Goal: Information Seeking & Learning: Learn about a topic

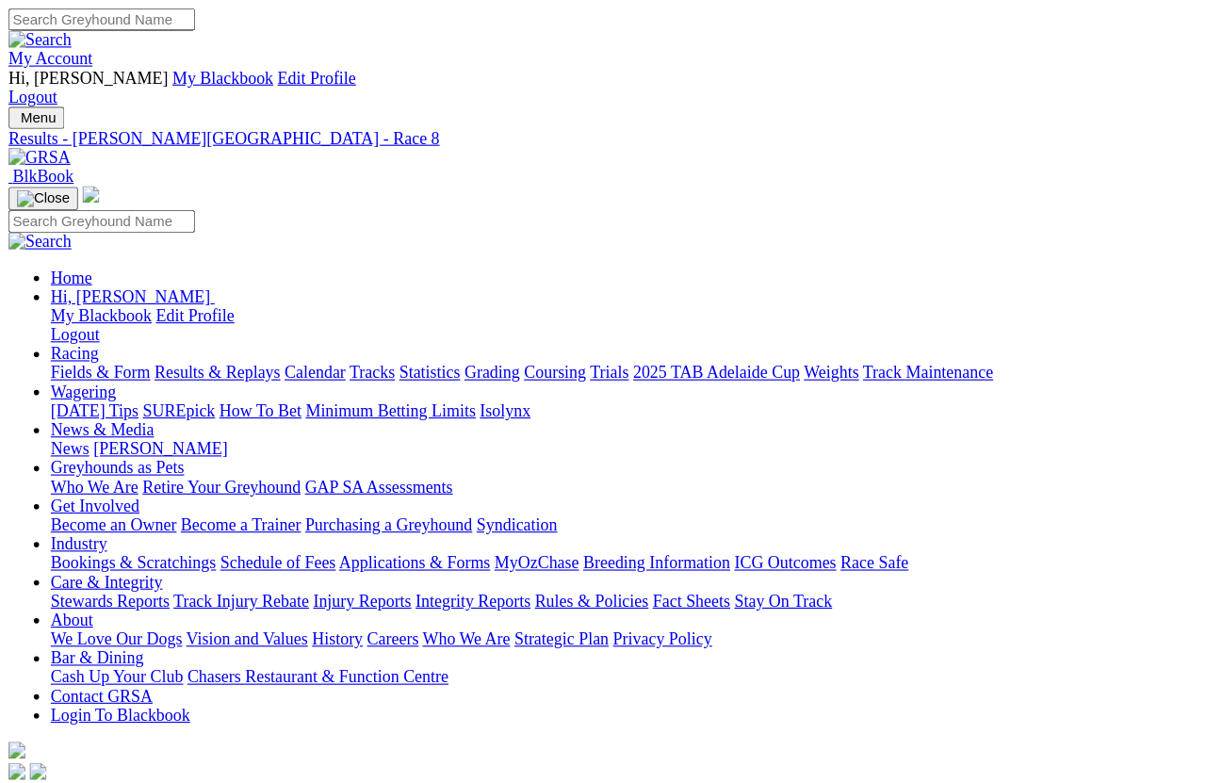
scroll to position [13, 0]
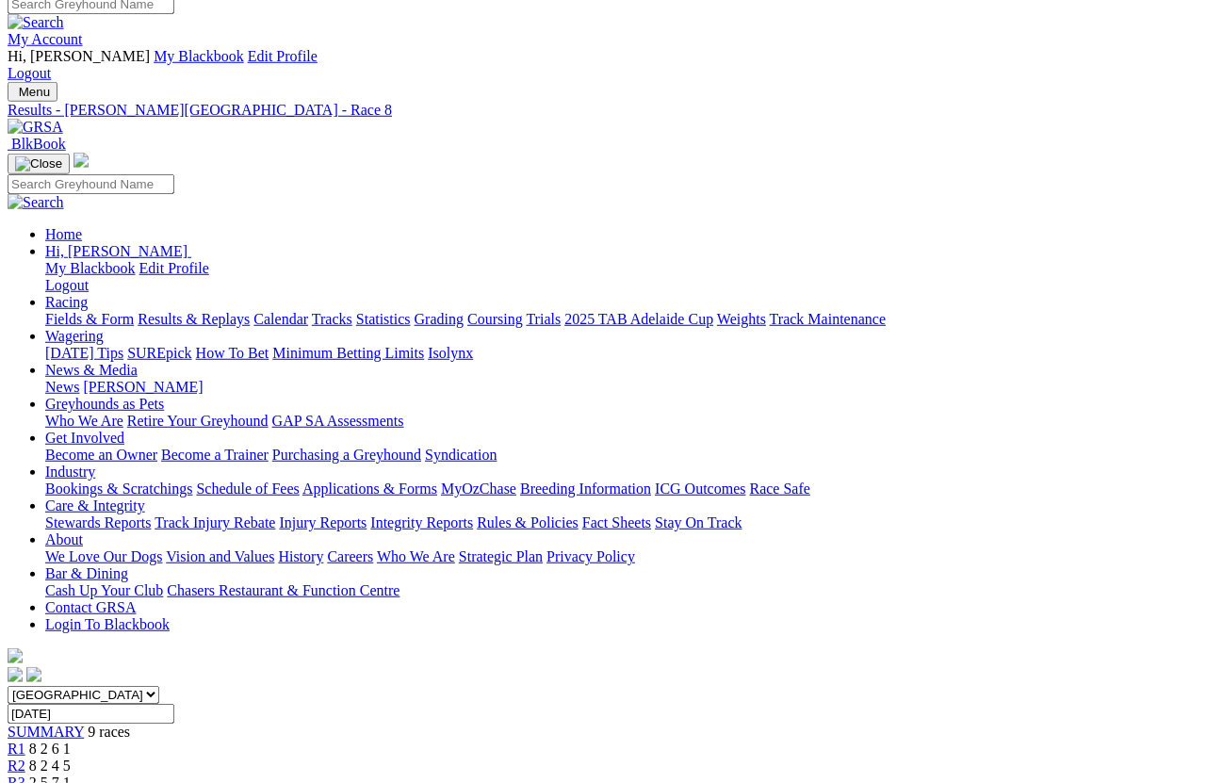
click at [79, 311] on link "Fields & Form" at bounding box center [89, 319] width 89 height 16
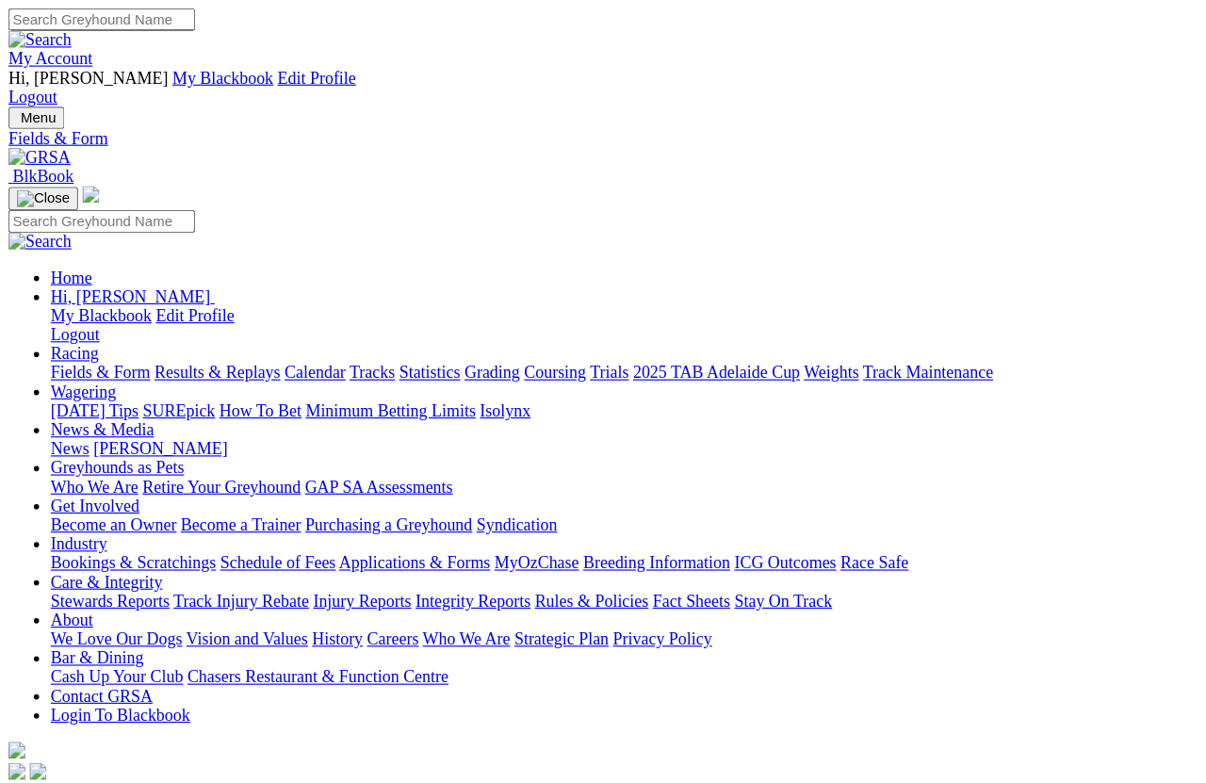
scroll to position [13, 0]
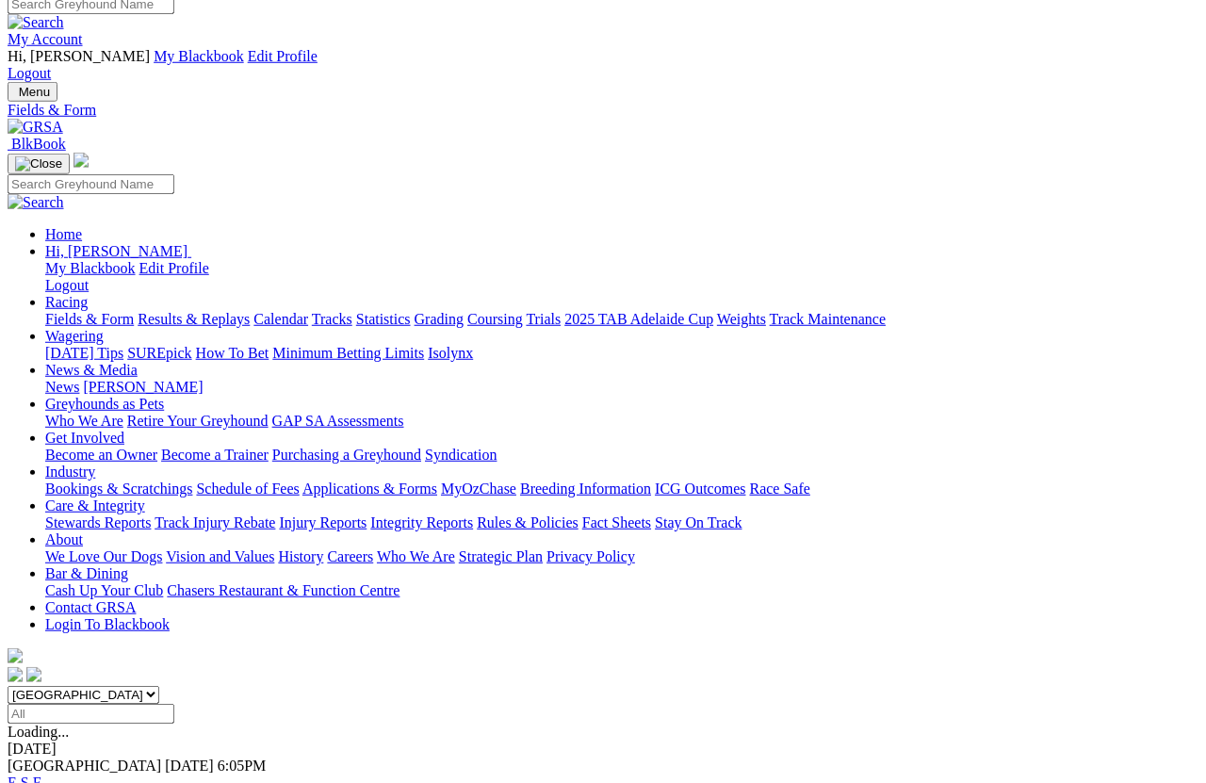
click at [41, 697] on link "F" at bounding box center [37, 782] width 8 height 16
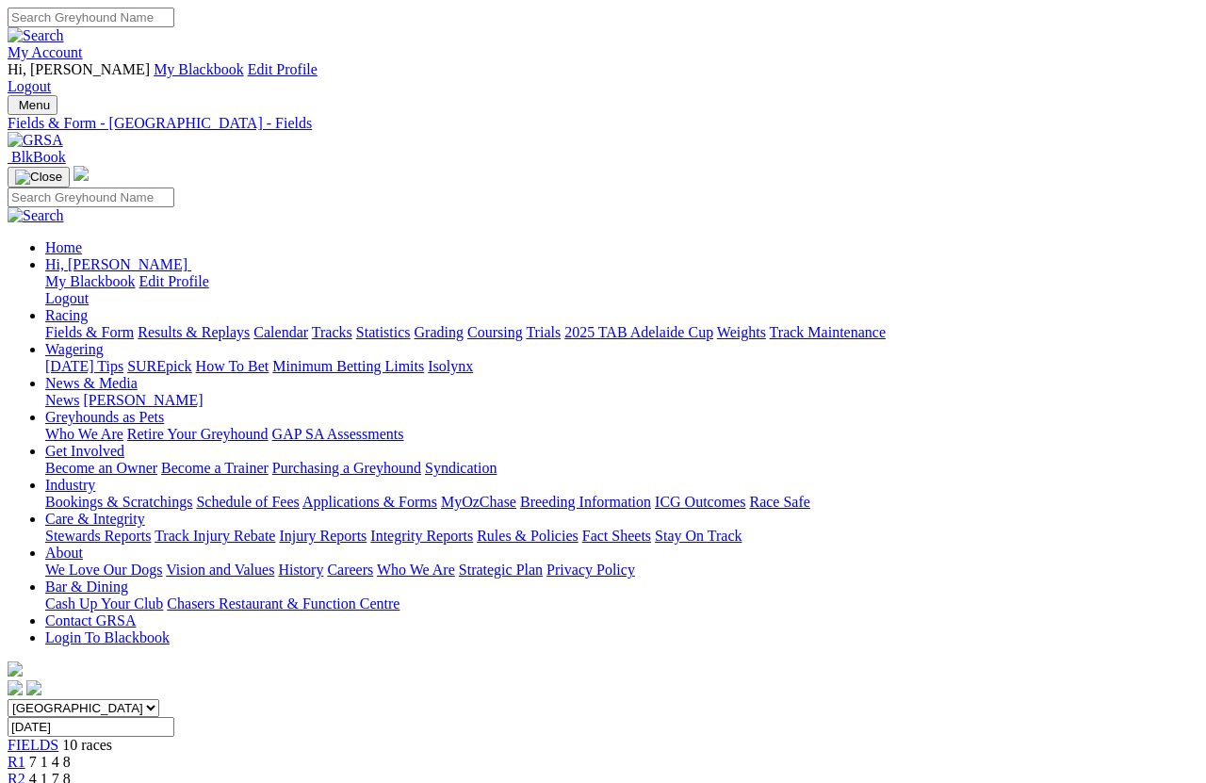
click at [62, 324] on link "Fields & Form" at bounding box center [89, 332] width 89 height 16
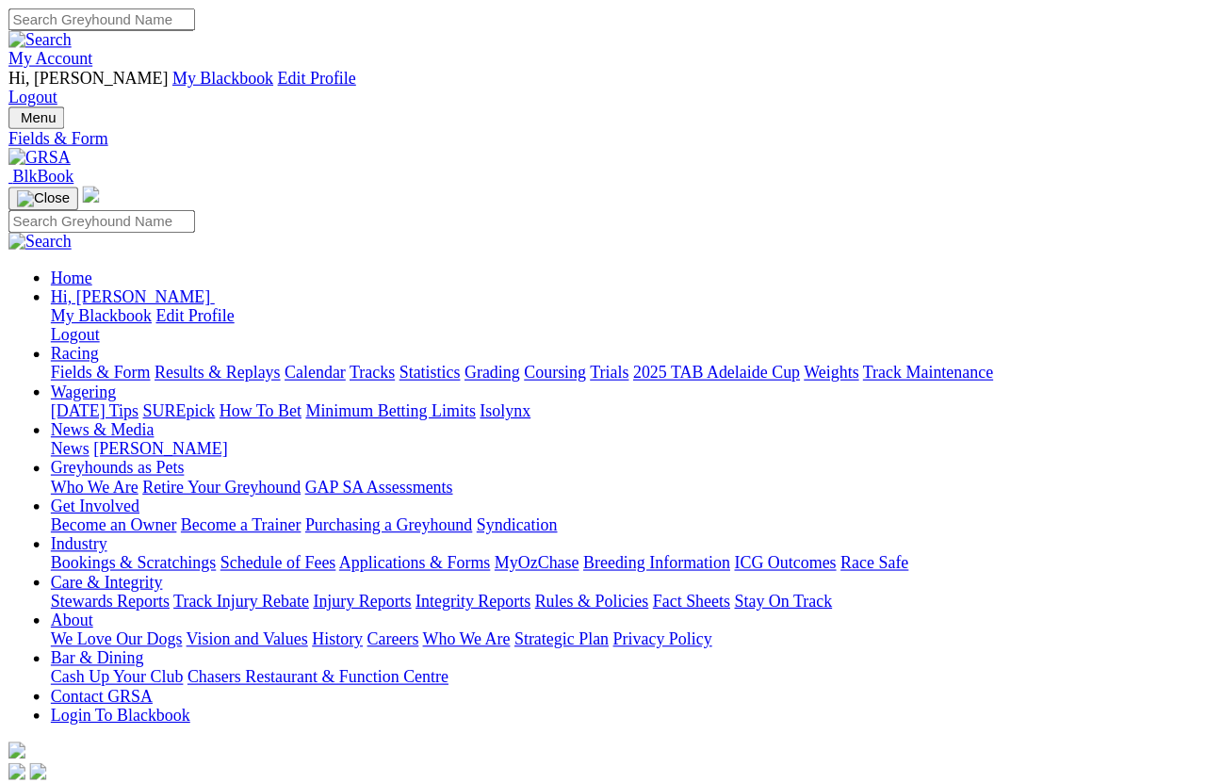
scroll to position [13, 0]
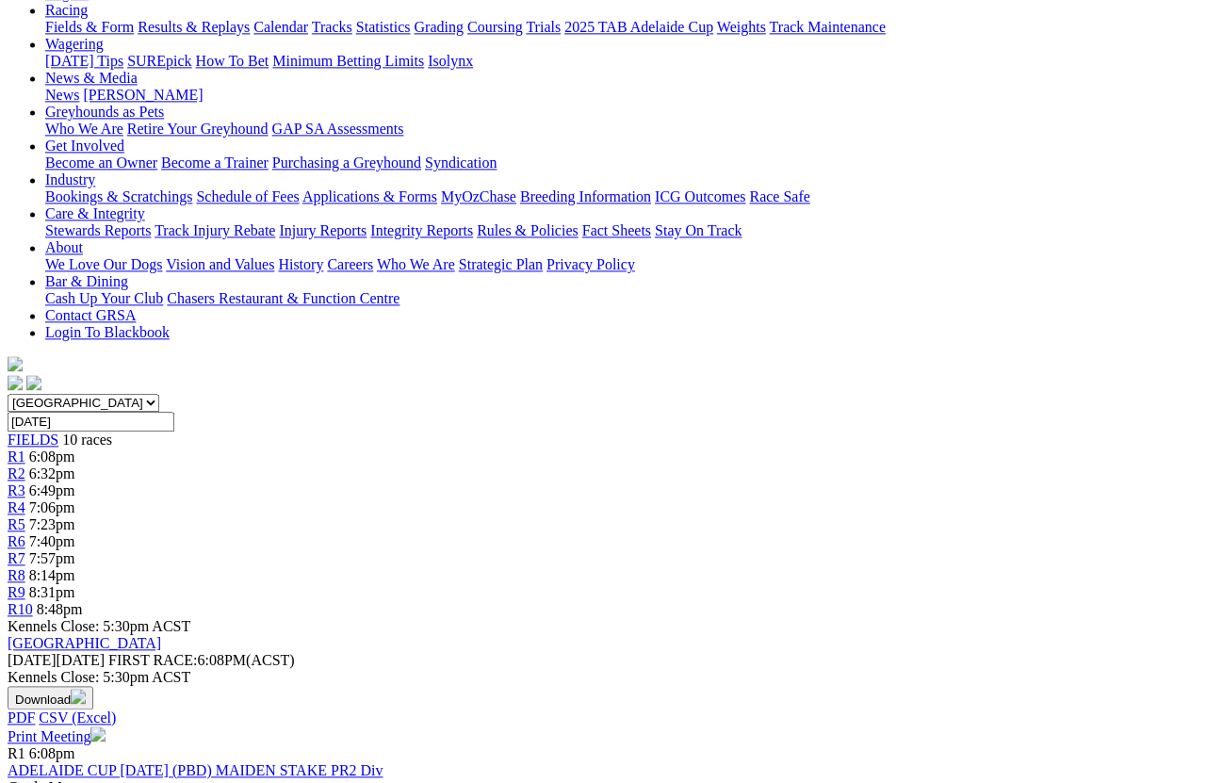
scroll to position [305, 0]
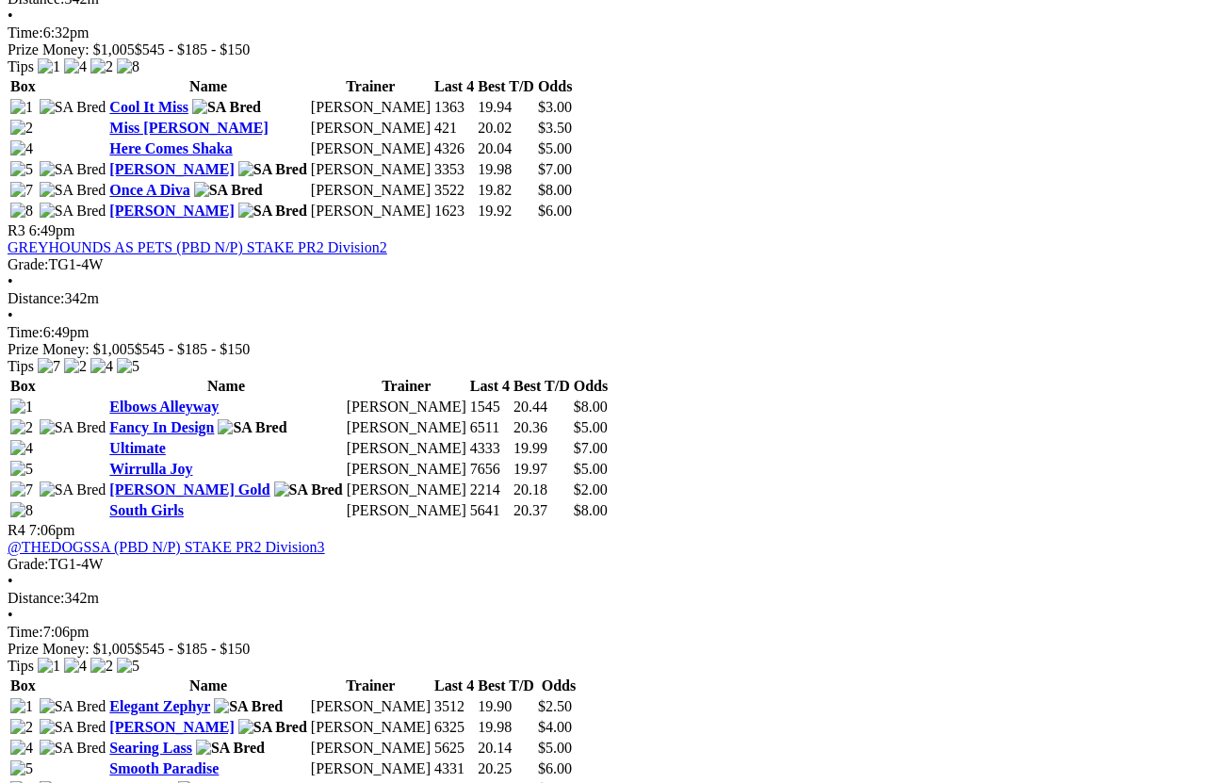
scroll to position [1528, 47]
